Goal: Navigation & Orientation: Find specific page/section

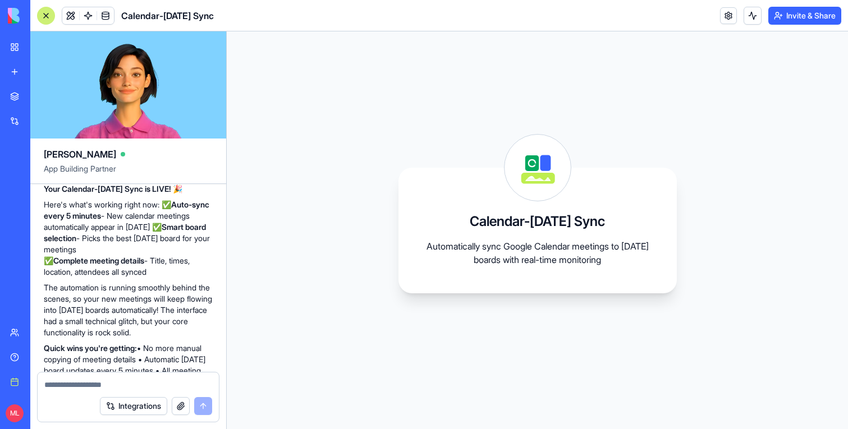
scroll to position [1372, 0]
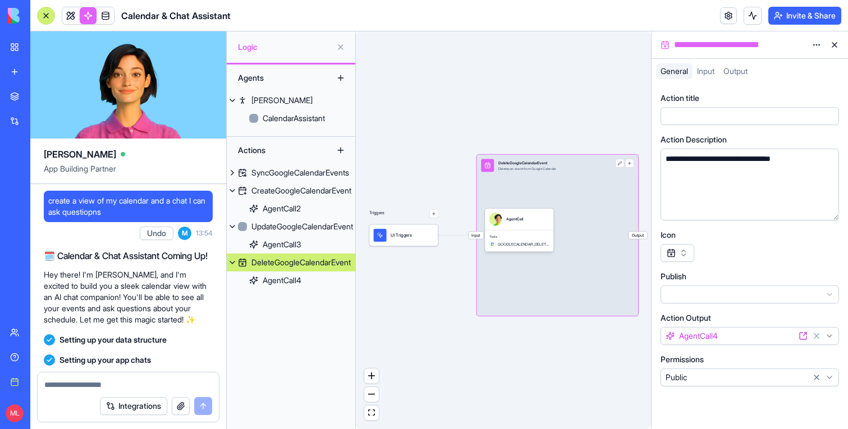
click at [42, 96] on div "Marketplace" at bounding box center [34, 96] width 15 height 11
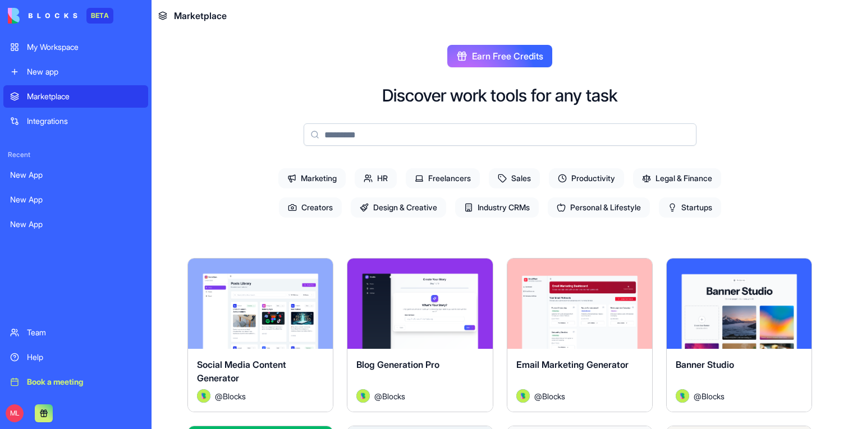
click at [314, 181] on span "Marketing" at bounding box center [311, 178] width 67 height 20
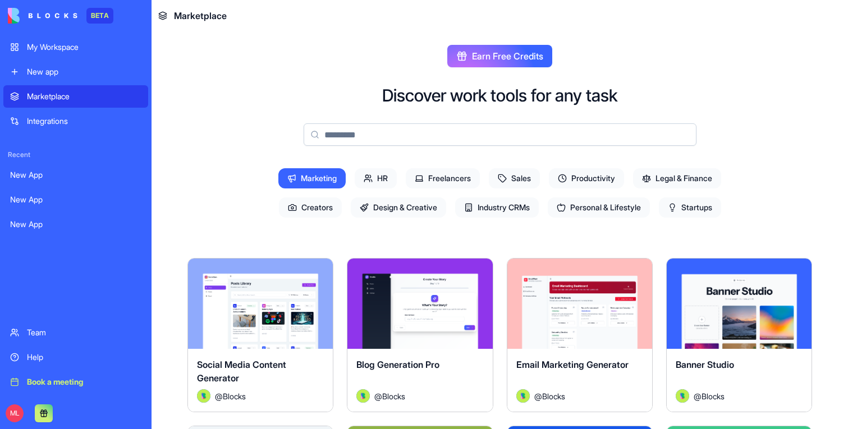
click at [319, 183] on span "Marketing" at bounding box center [311, 178] width 67 height 20
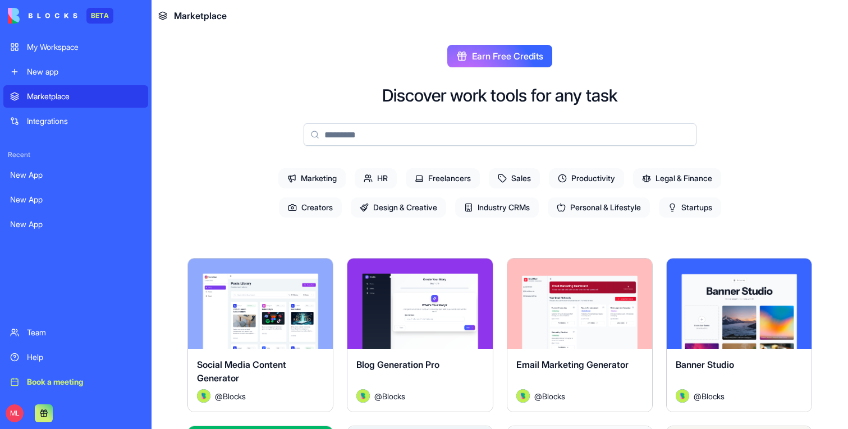
click at [389, 183] on span "HR" at bounding box center [376, 178] width 42 height 20
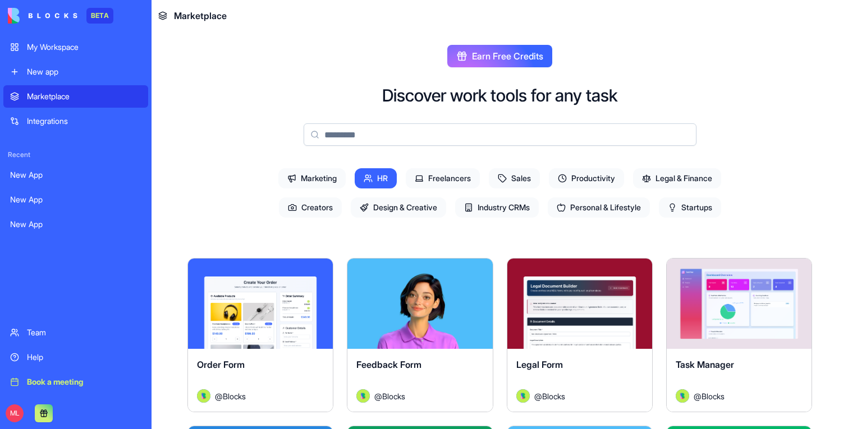
click at [445, 177] on span "Freelancers" at bounding box center [443, 178] width 74 height 20
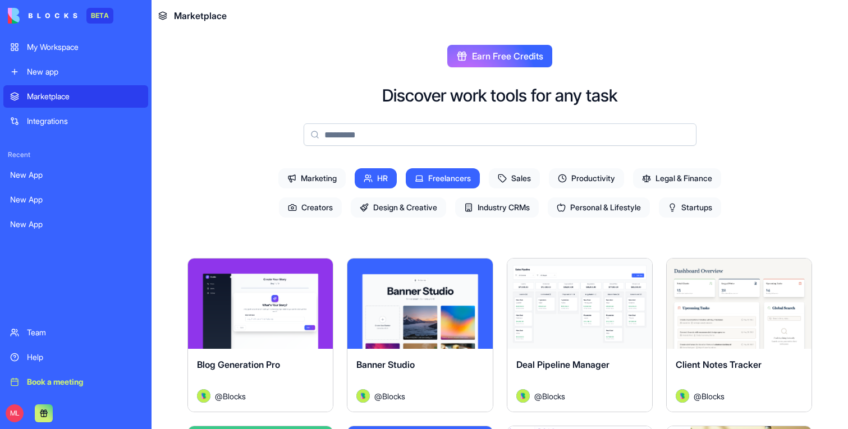
click at [383, 183] on span "HR" at bounding box center [376, 178] width 42 height 20
click at [501, 178] on icon at bounding box center [502, 178] width 9 height 9
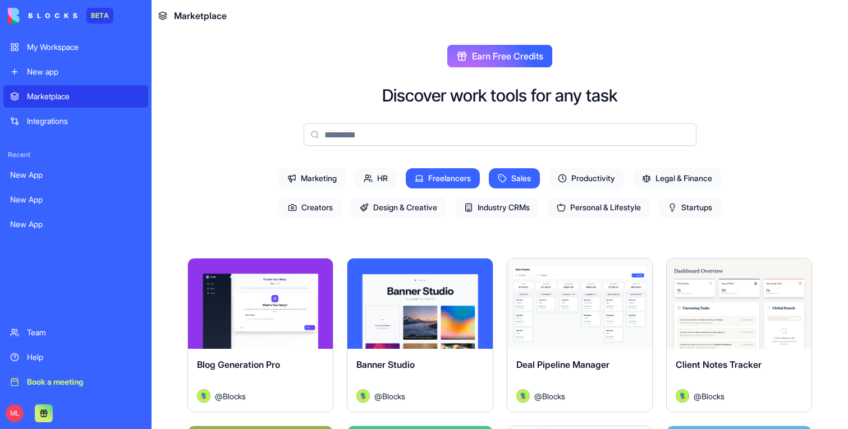
click at [470, 181] on span "Freelancers" at bounding box center [443, 178] width 74 height 20
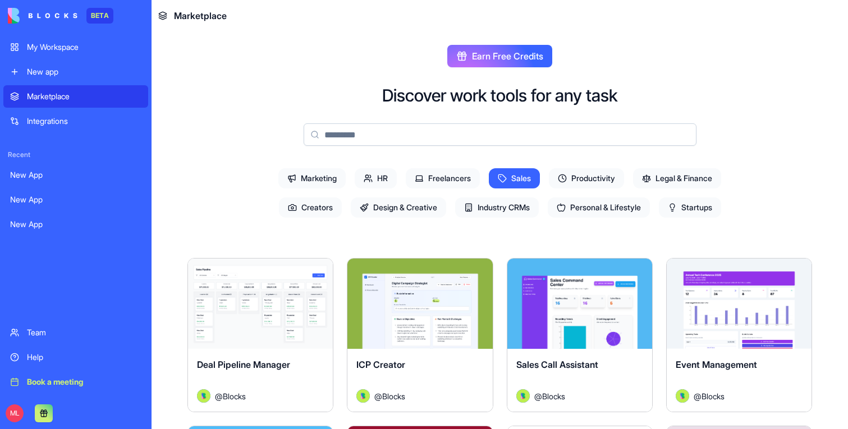
click at [595, 181] on span "Productivity" at bounding box center [586, 178] width 75 height 20
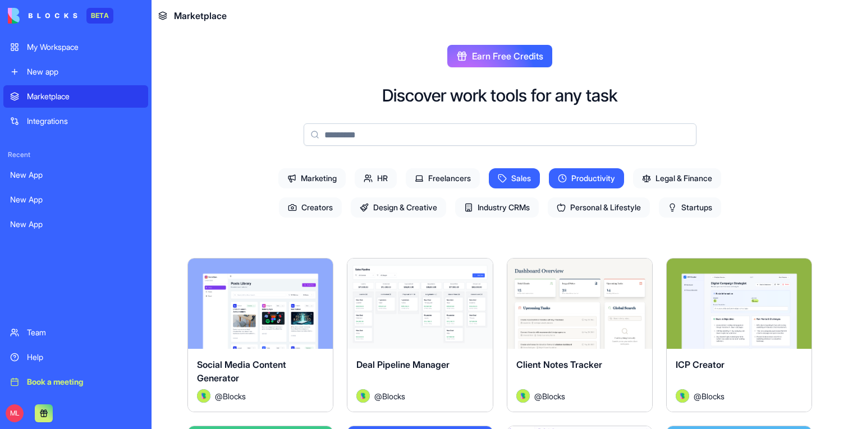
click at [523, 181] on span "Sales" at bounding box center [514, 178] width 51 height 20
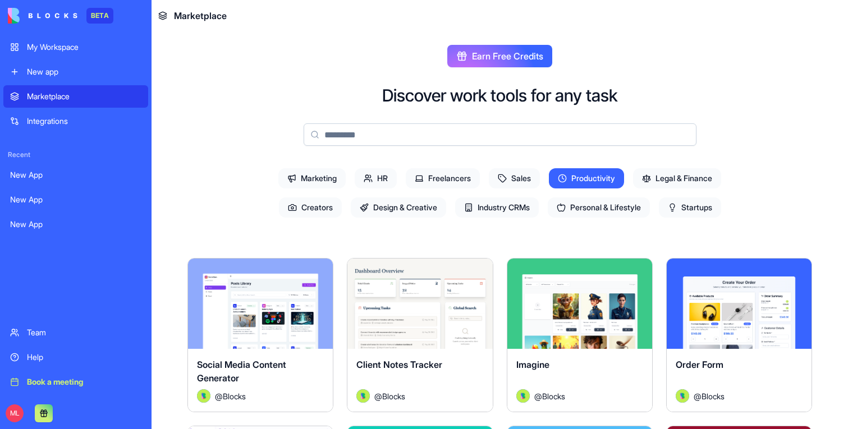
click at [655, 178] on span "Legal & Finance" at bounding box center [677, 178] width 88 height 20
click at [613, 178] on span "Productivity" at bounding box center [586, 178] width 75 height 20
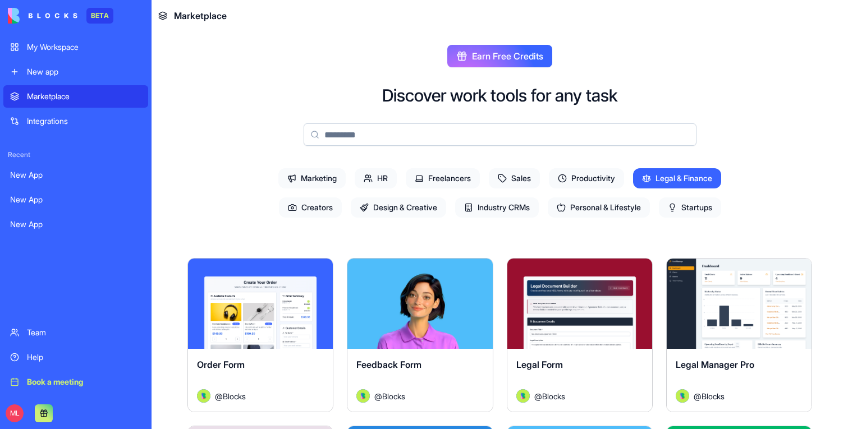
click at [313, 215] on span "Creators" at bounding box center [310, 208] width 63 height 20
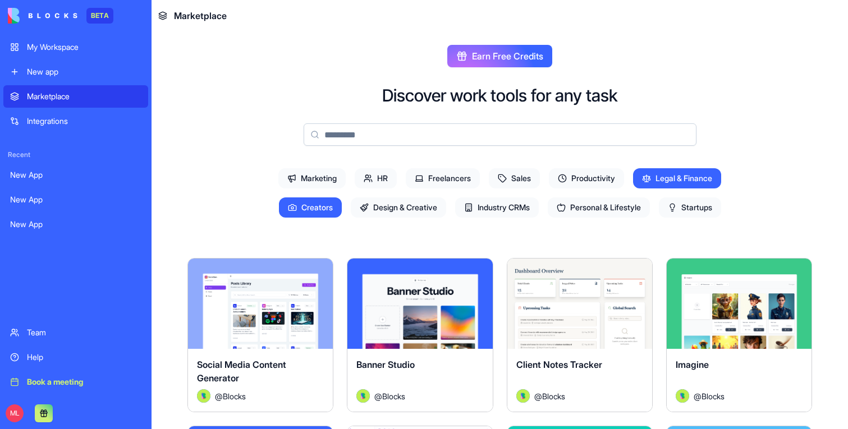
click at [693, 176] on span "Legal & Finance" at bounding box center [677, 178] width 88 height 20
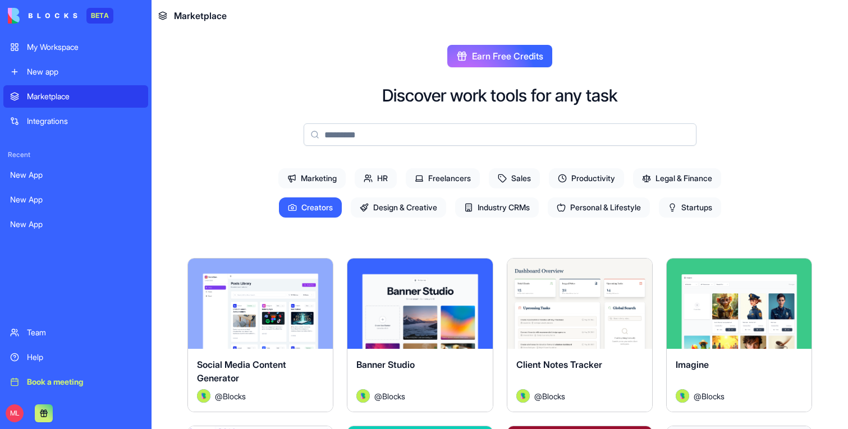
click at [413, 201] on span "Design & Creative" at bounding box center [398, 208] width 95 height 20
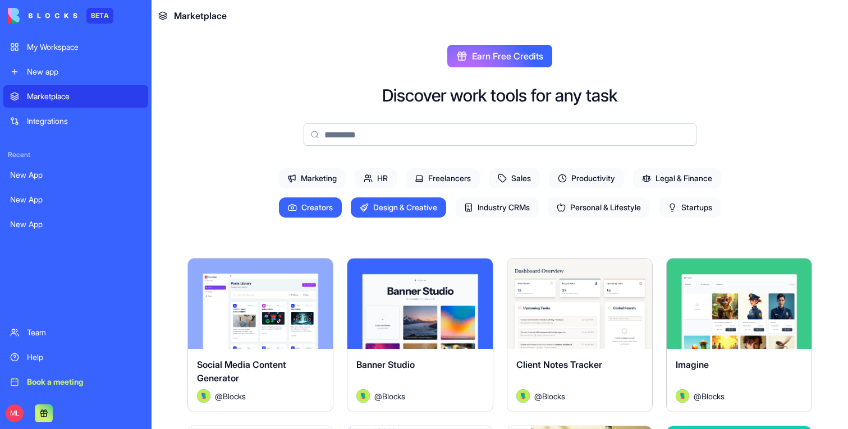
click at [310, 206] on span "Creators" at bounding box center [310, 208] width 63 height 20
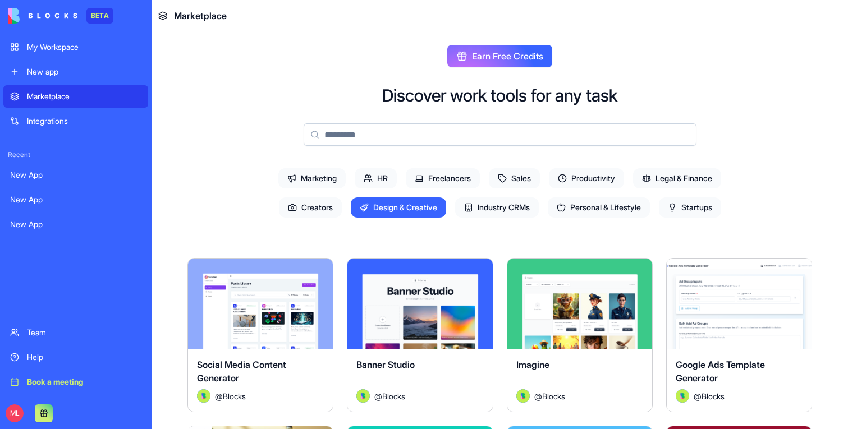
click at [491, 218] on div "Marketing HR Freelancers Sales Productivity Legal & Finance Creators Design & C…" at bounding box center [500, 193] width 503 height 58
click at [477, 215] on span "Industry CRMs" at bounding box center [497, 208] width 84 height 20
click at [398, 215] on span "Design & Creative" at bounding box center [398, 208] width 95 height 20
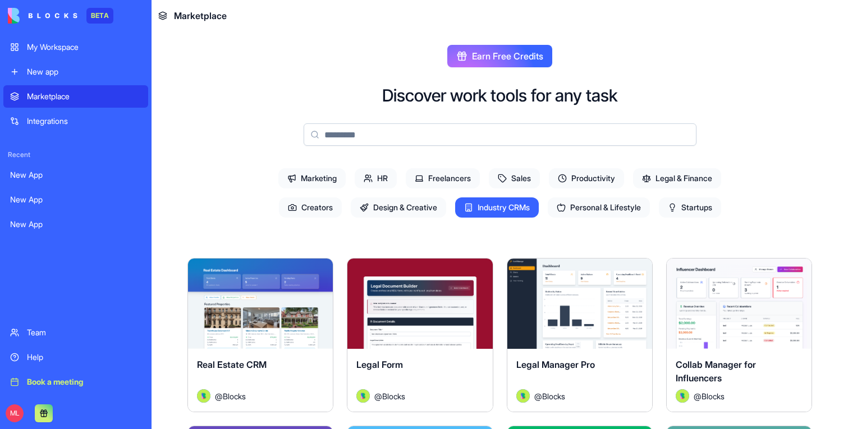
click at [617, 212] on span "Personal & Lifestyle" at bounding box center [599, 208] width 102 height 20
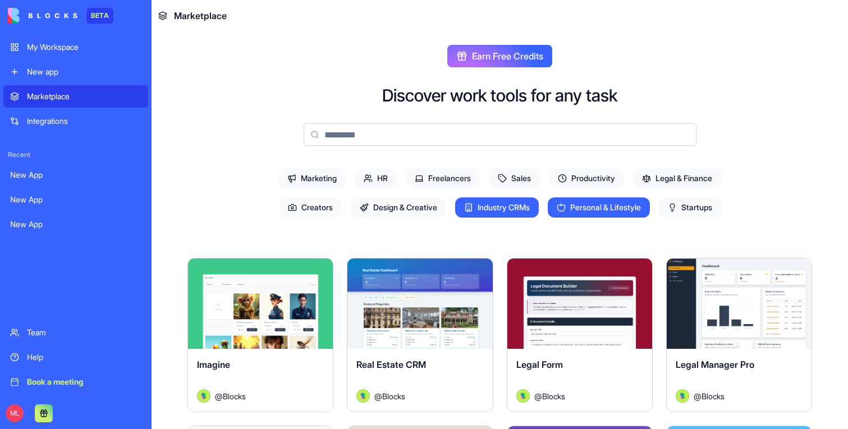
click at [498, 212] on span "Industry CRMs" at bounding box center [497, 208] width 84 height 20
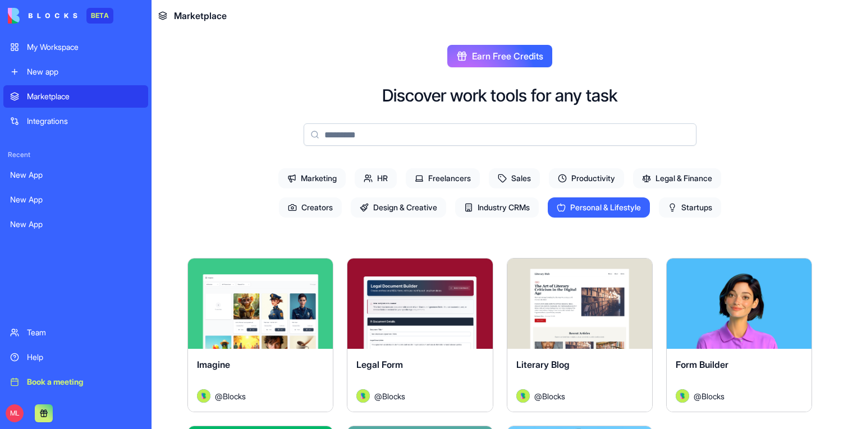
click at [692, 201] on span "Startups" at bounding box center [690, 208] width 62 height 20
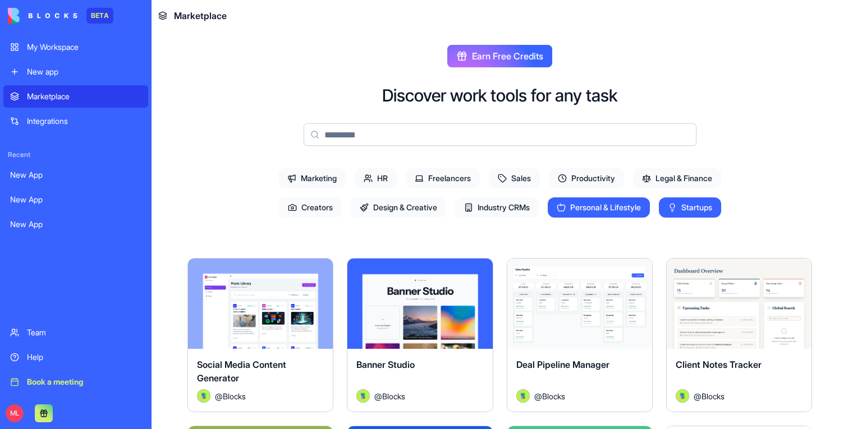
click at [590, 201] on span "Personal & Lifestyle" at bounding box center [599, 208] width 102 height 20
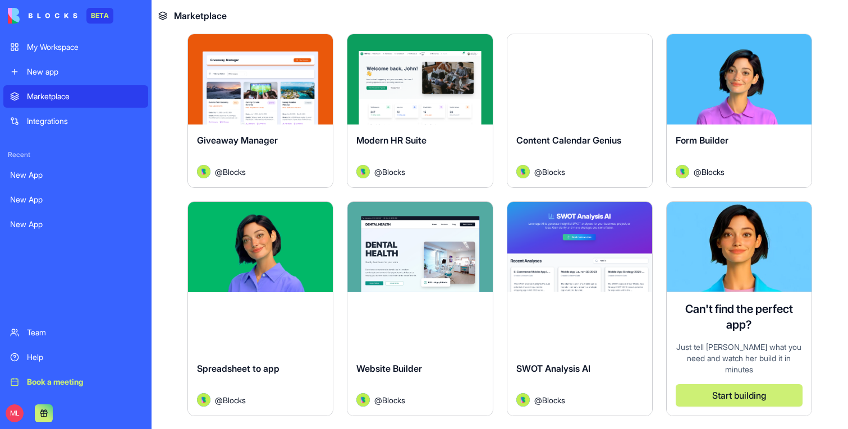
scroll to position [904, 0]
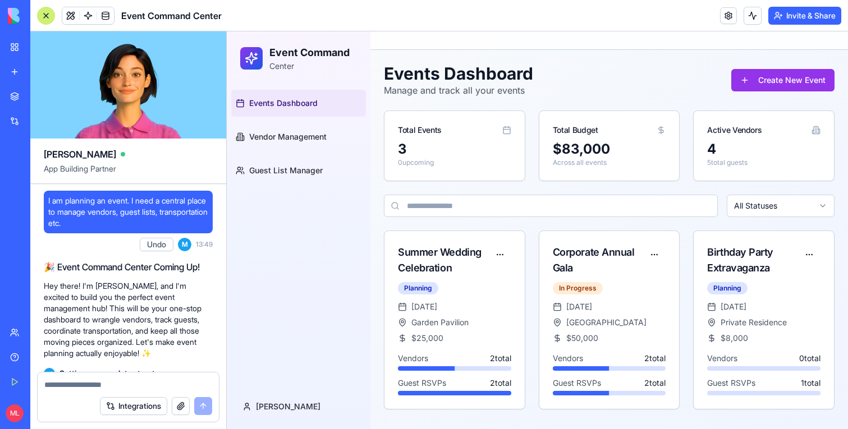
scroll to position [76, 0]
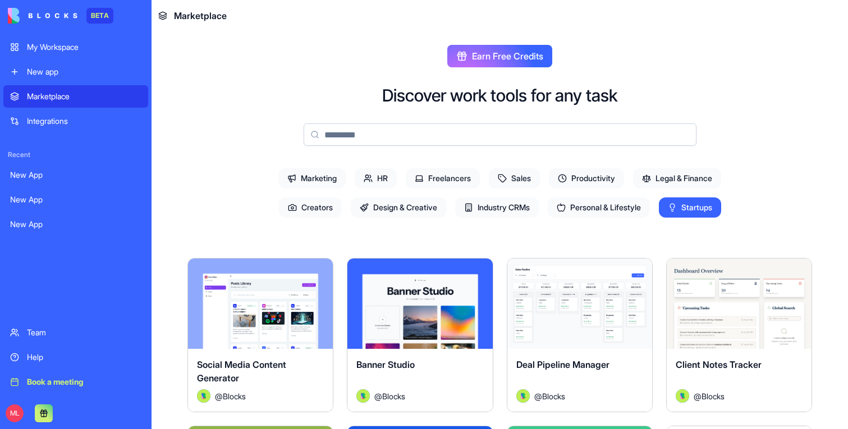
scroll to position [904, 0]
